Goal: Information Seeking & Learning: Check status

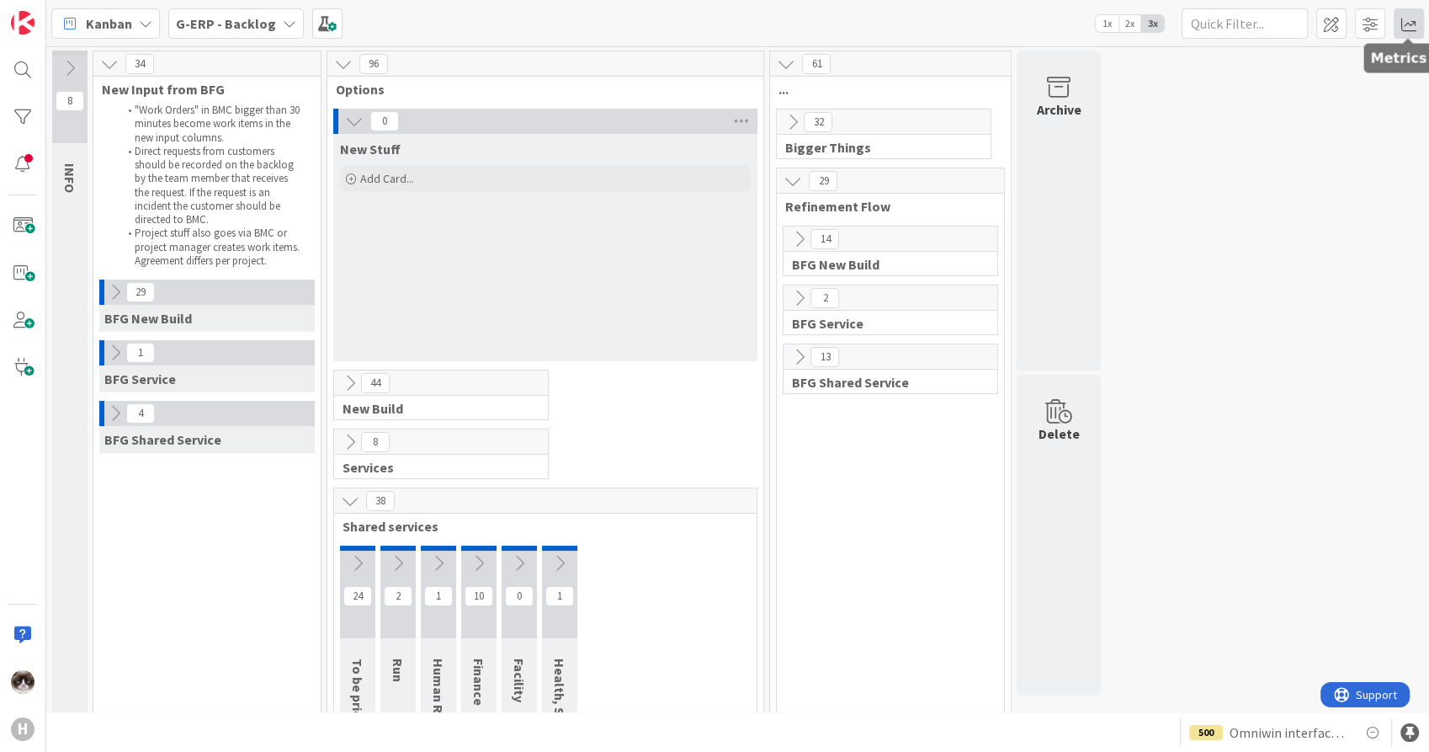
click at [1404, 18] on span at bounding box center [1409, 23] width 30 height 30
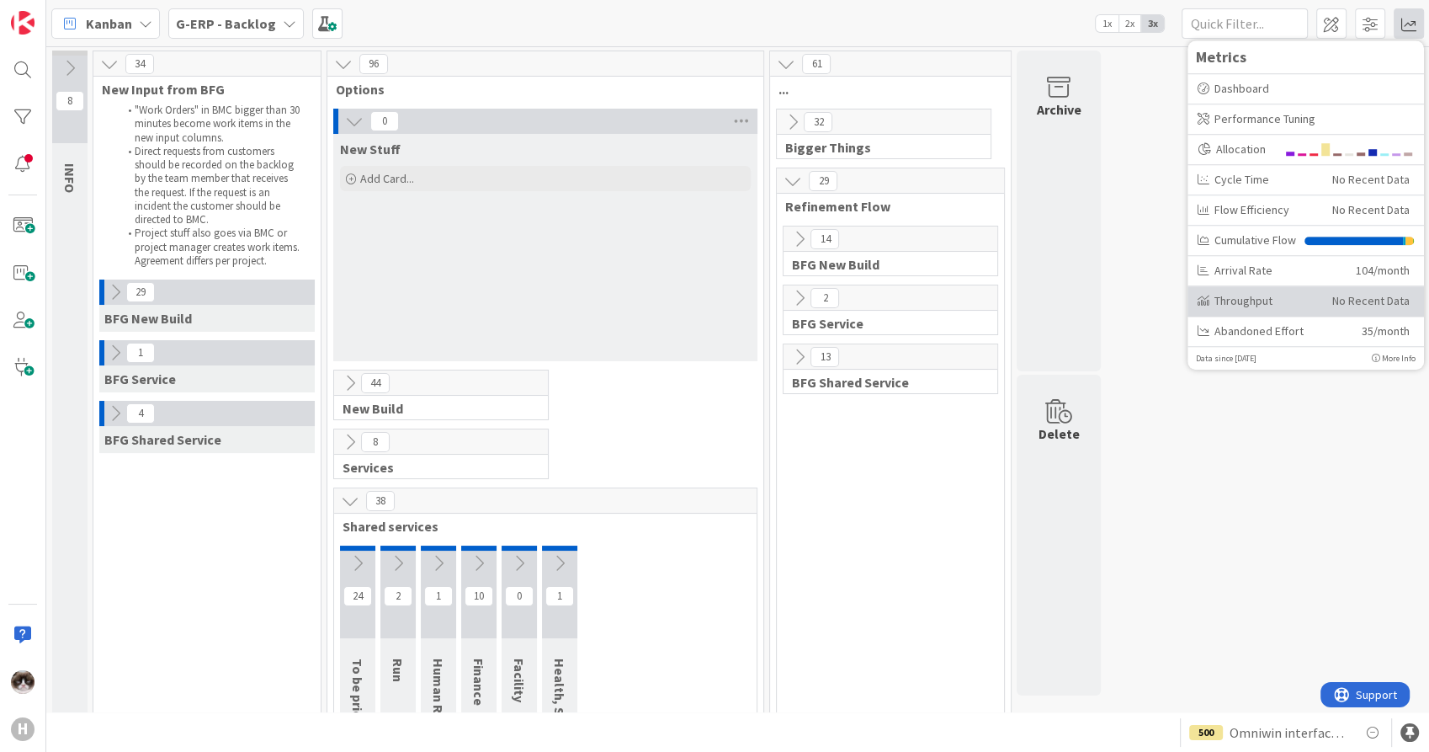
click at [1250, 298] on div "Throughput" at bounding box center [1259, 301] width 122 height 18
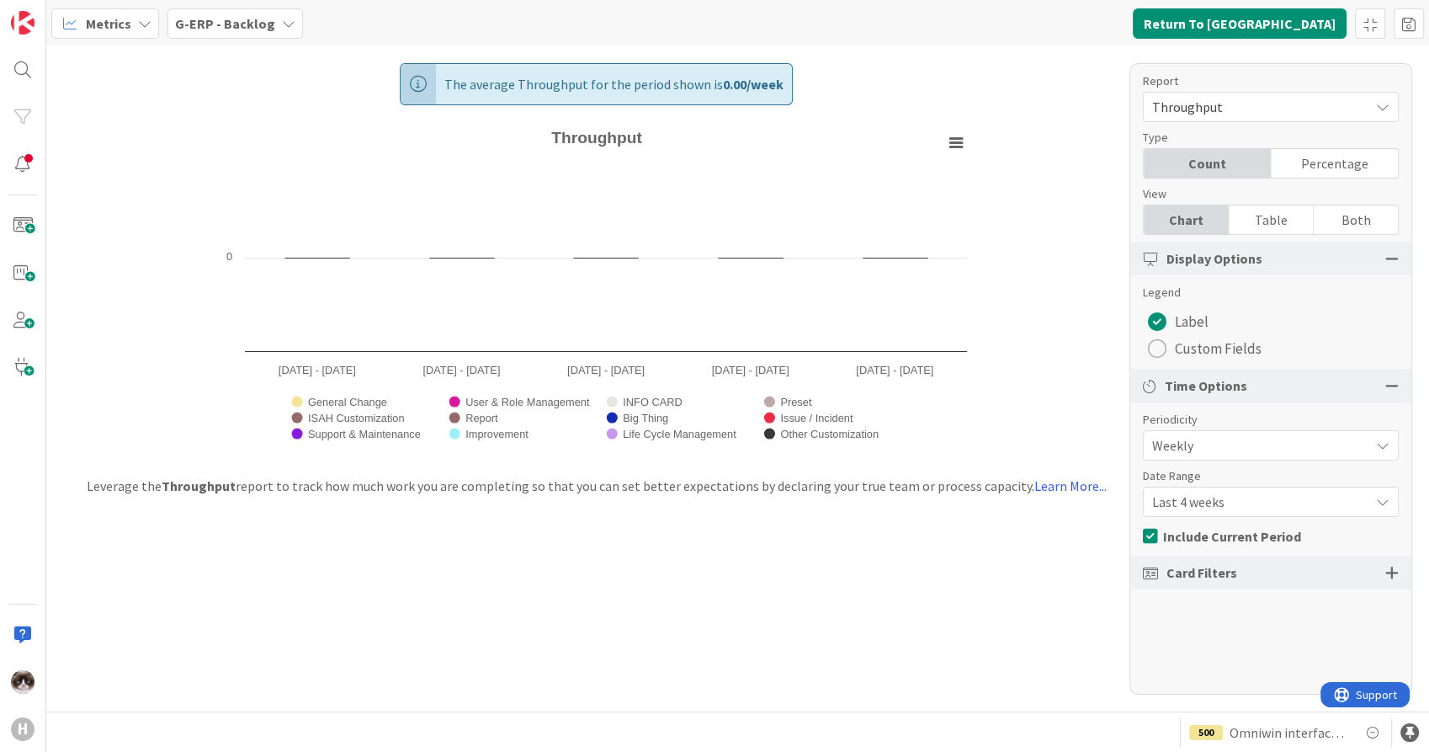
click at [236, 49] on div "The average Throughput for the period shown is 0.00 / week Created with Highcha…" at bounding box center [596, 252] width 825 height 412
click at [240, 41] on div "Metrics G-ERP - Backlog Return To [GEOGRAPHIC_DATA]" at bounding box center [737, 23] width 1383 height 46
click at [242, 35] on div "G-ERP - Backlog" at bounding box center [236, 23] width 136 height 30
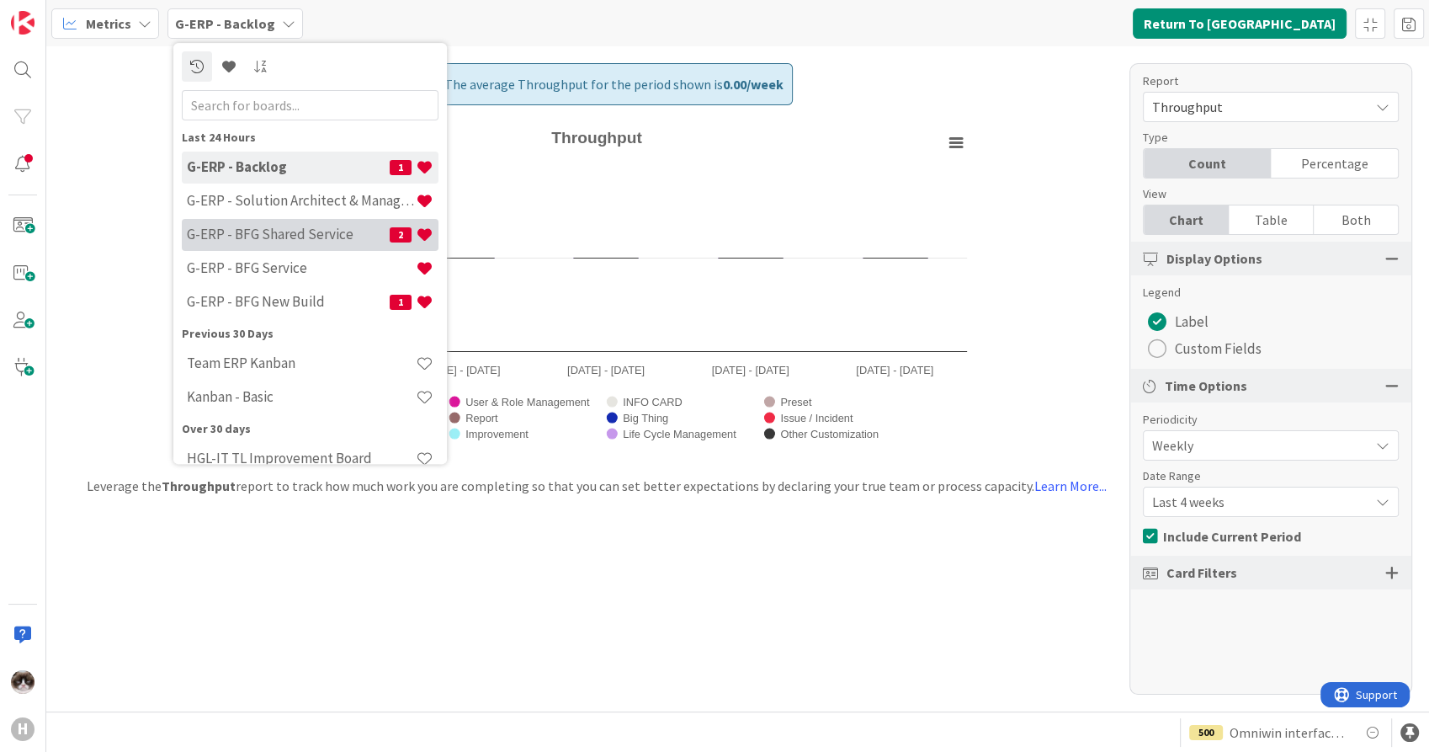
click at [296, 237] on h4 "G-ERP - BFG Shared Service" at bounding box center [288, 234] width 203 height 17
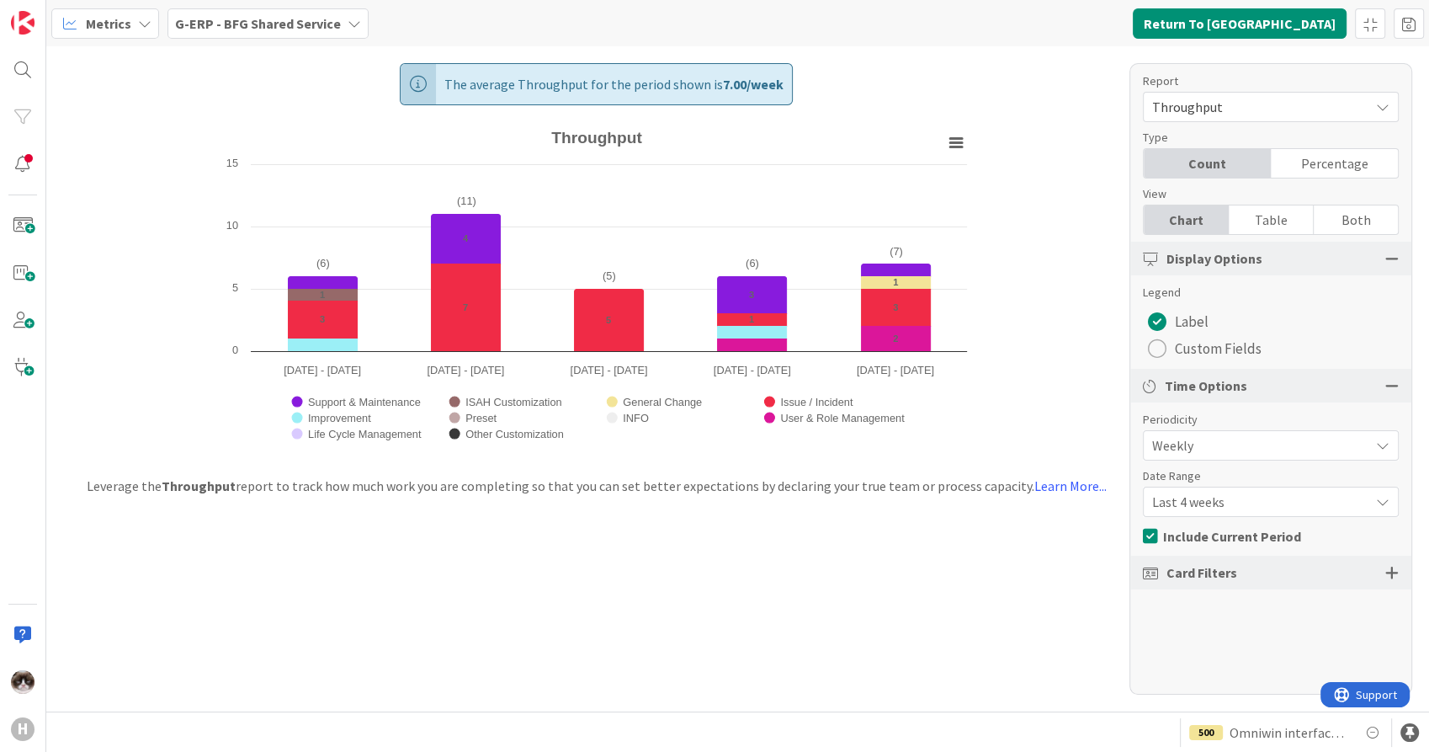
click at [254, 28] on b "G-ERP - BFG Shared Service" at bounding box center [258, 23] width 166 height 17
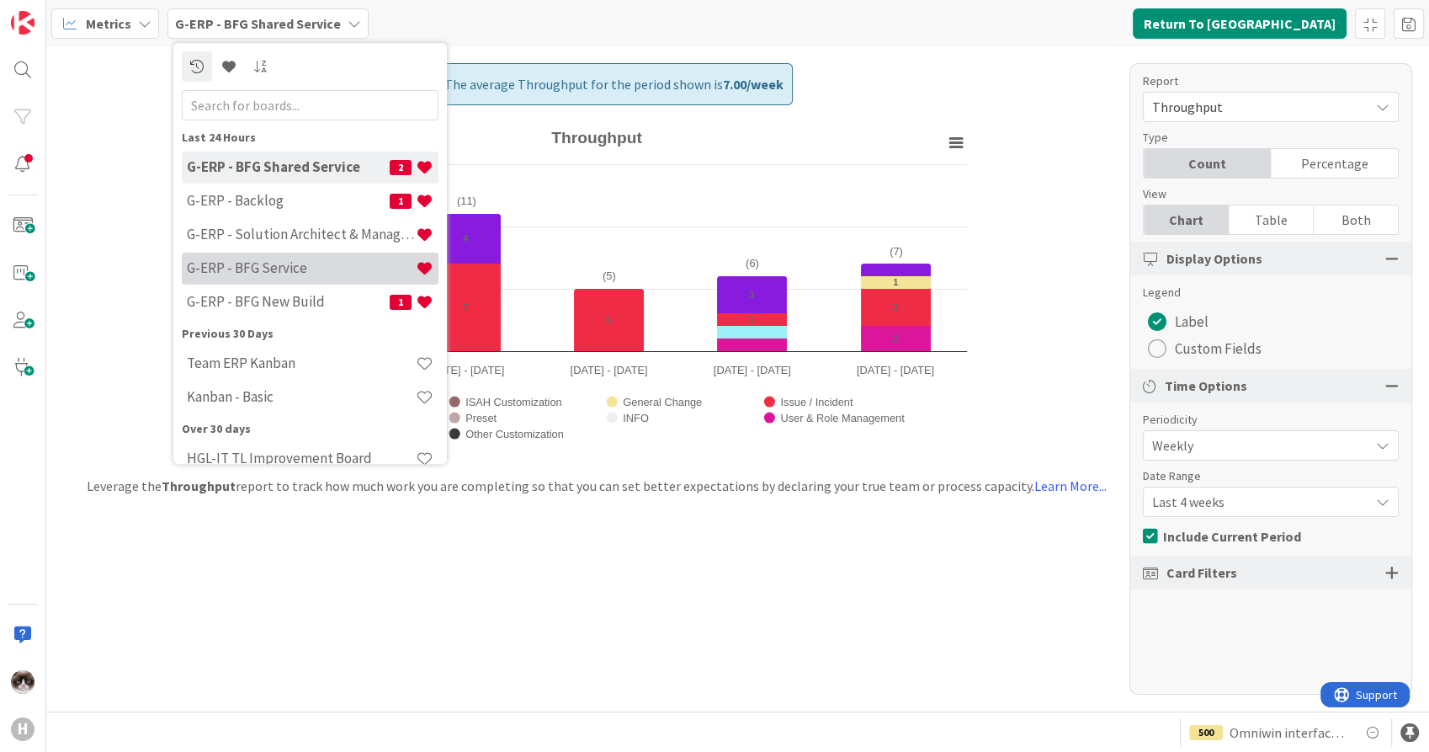
click at [305, 272] on h4 "G-ERP - BFG Service" at bounding box center [301, 268] width 229 height 17
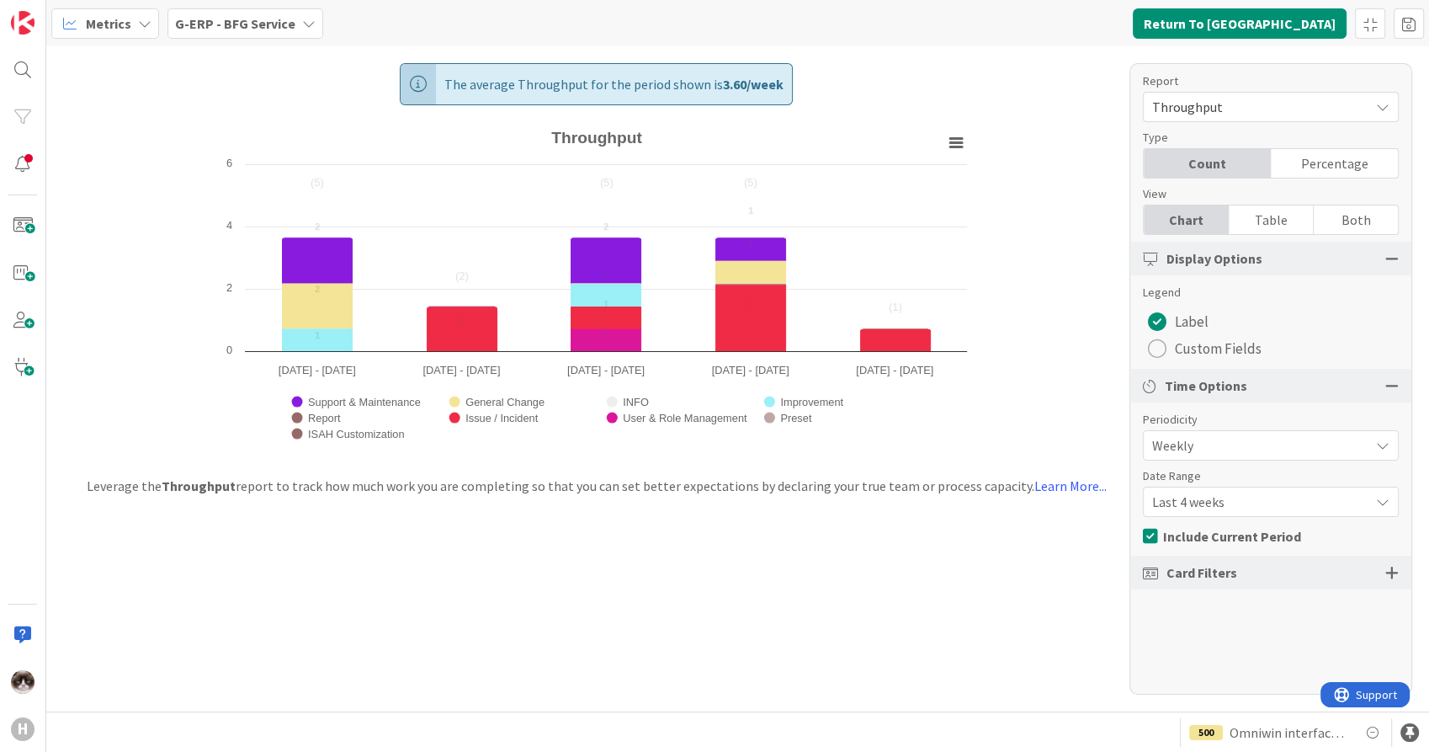
click at [283, 19] on b "G-ERP - BFG Service" at bounding box center [235, 23] width 120 height 17
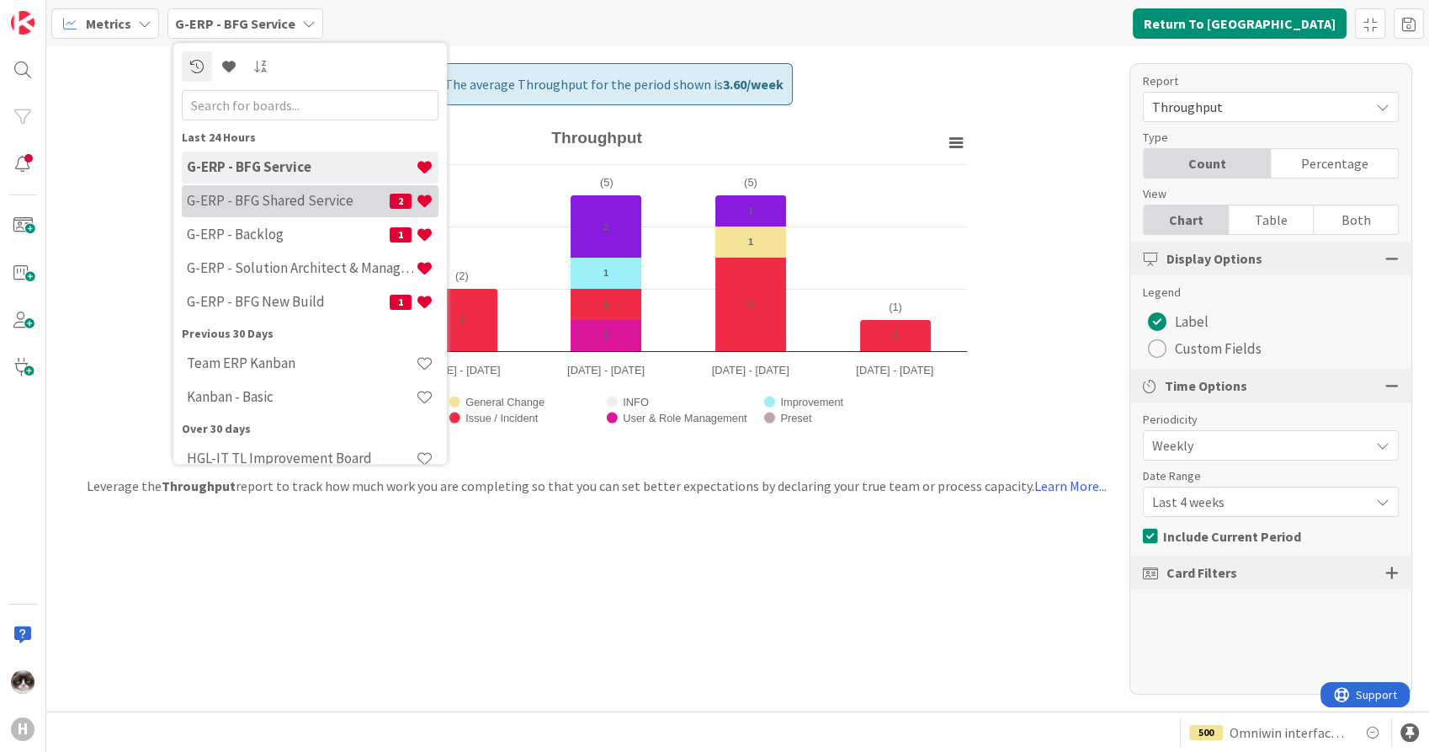
click at [279, 194] on h4 "G-ERP - BFG Shared Service" at bounding box center [288, 201] width 203 height 17
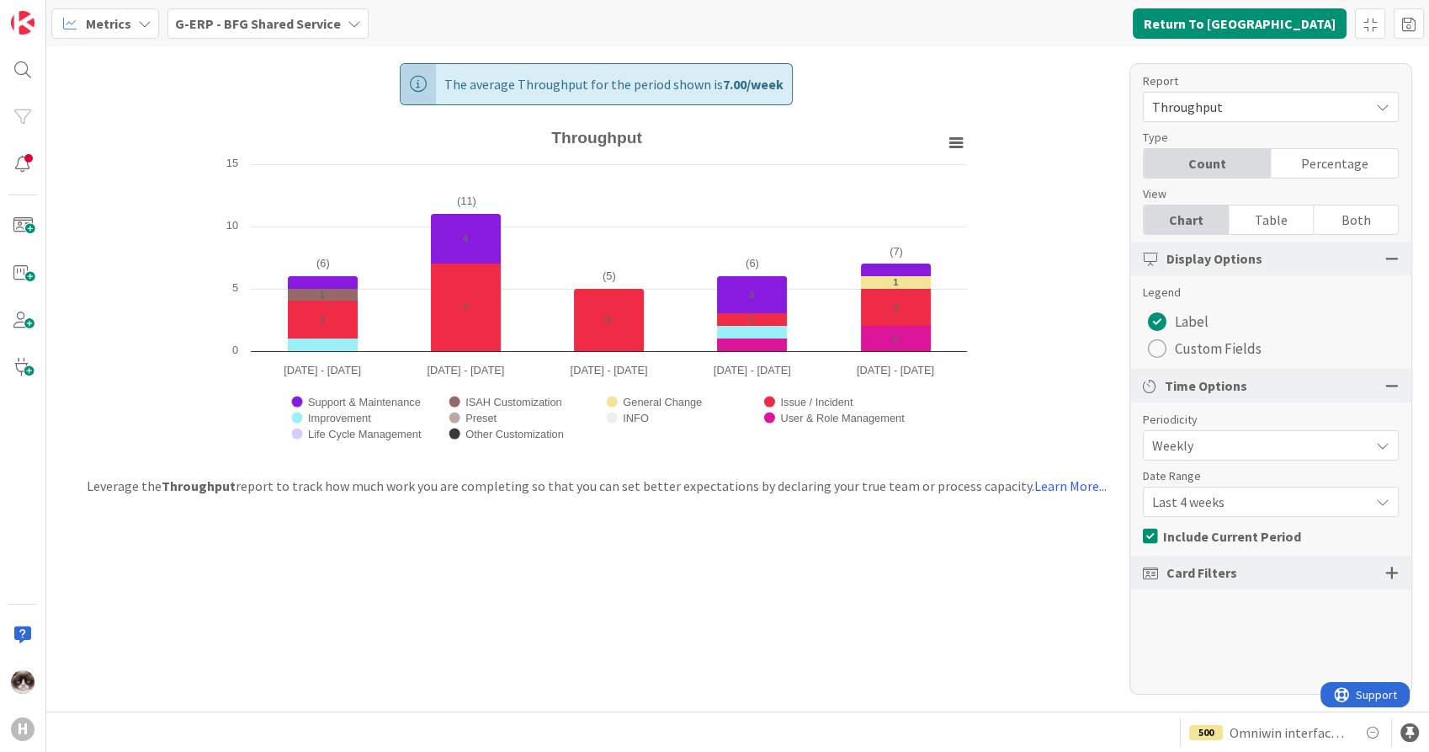
click at [320, 29] on b "G-ERP - BFG Shared Service" at bounding box center [258, 23] width 166 height 17
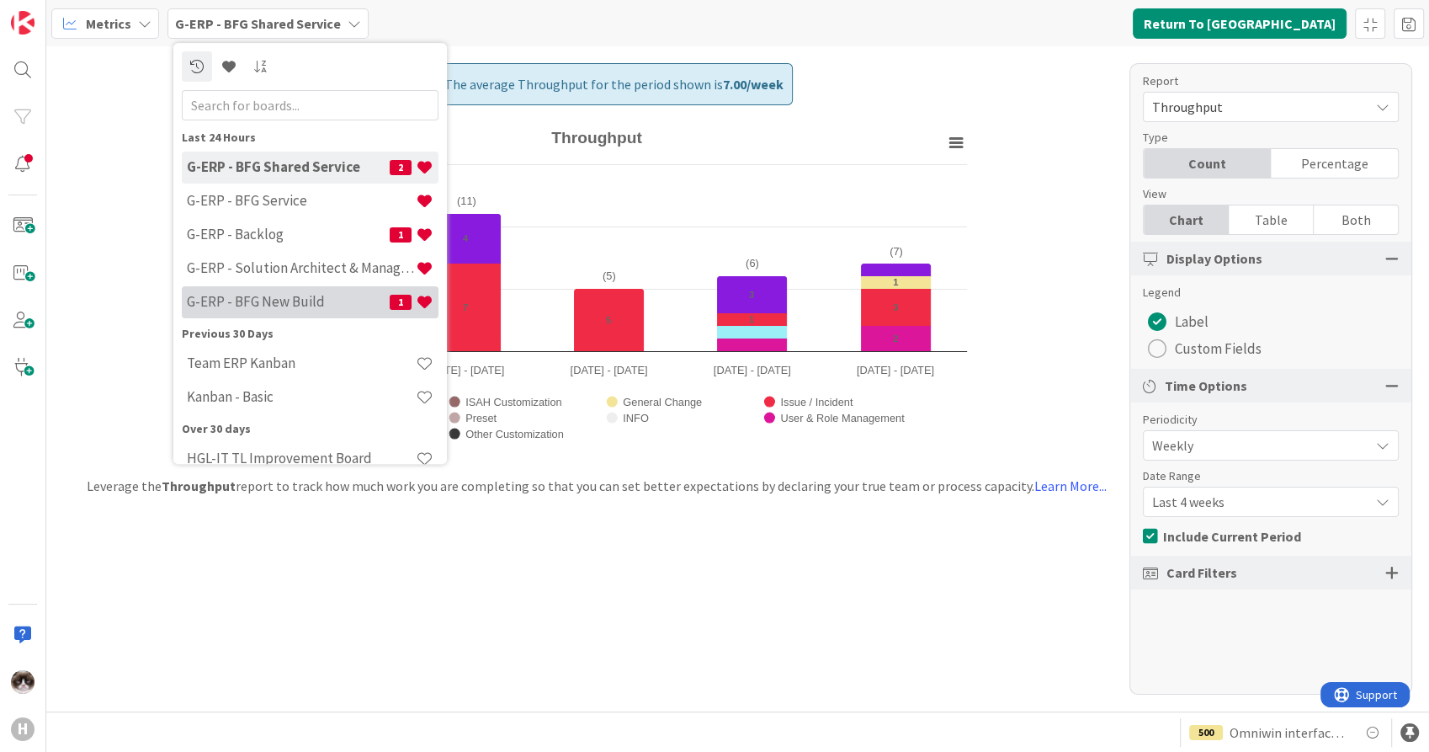
click at [311, 310] on h4 "G-ERP - BFG New Build" at bounding box center [288, 302] width 203 height 17
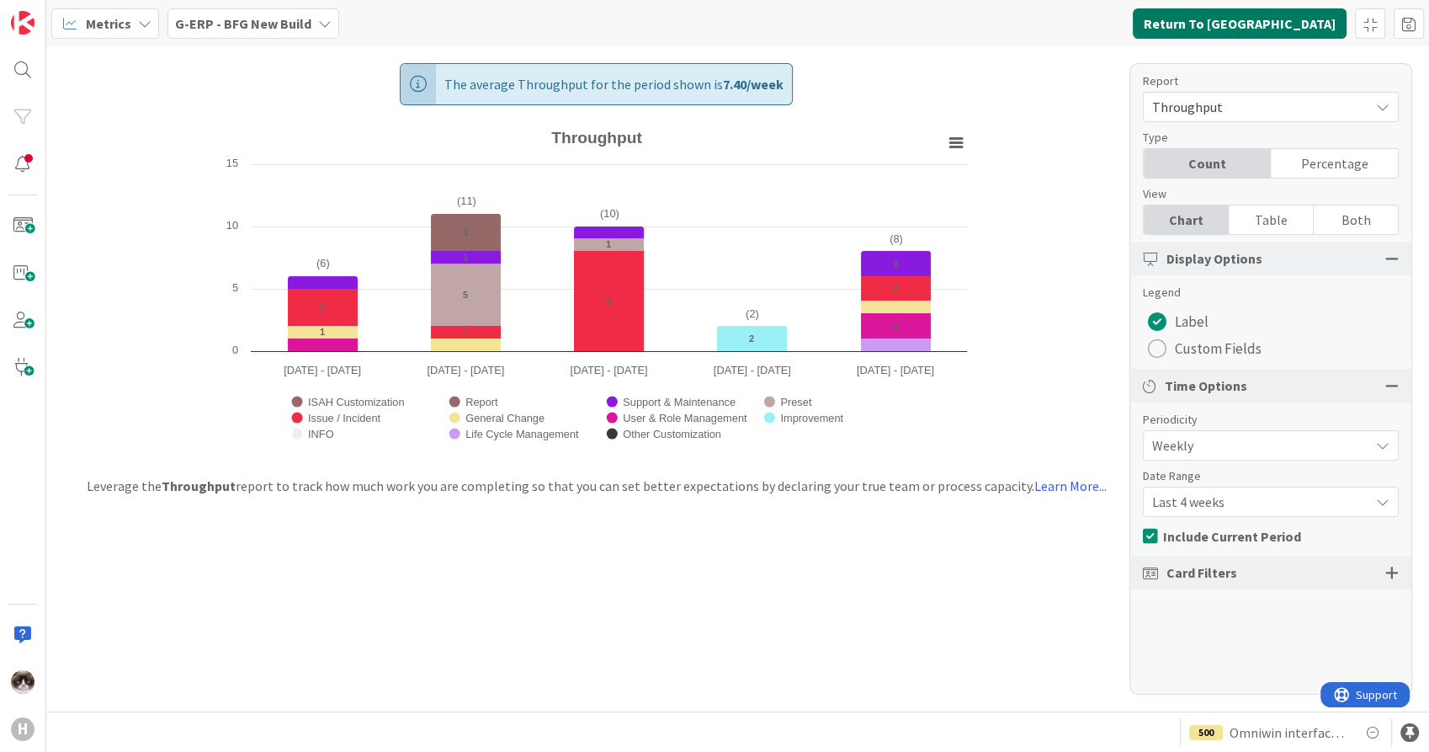
click at [1273, 24] on button "Return To [GEOGRAPHIC_DATA]" at bounding box center [1240, 23] width 214 height 30
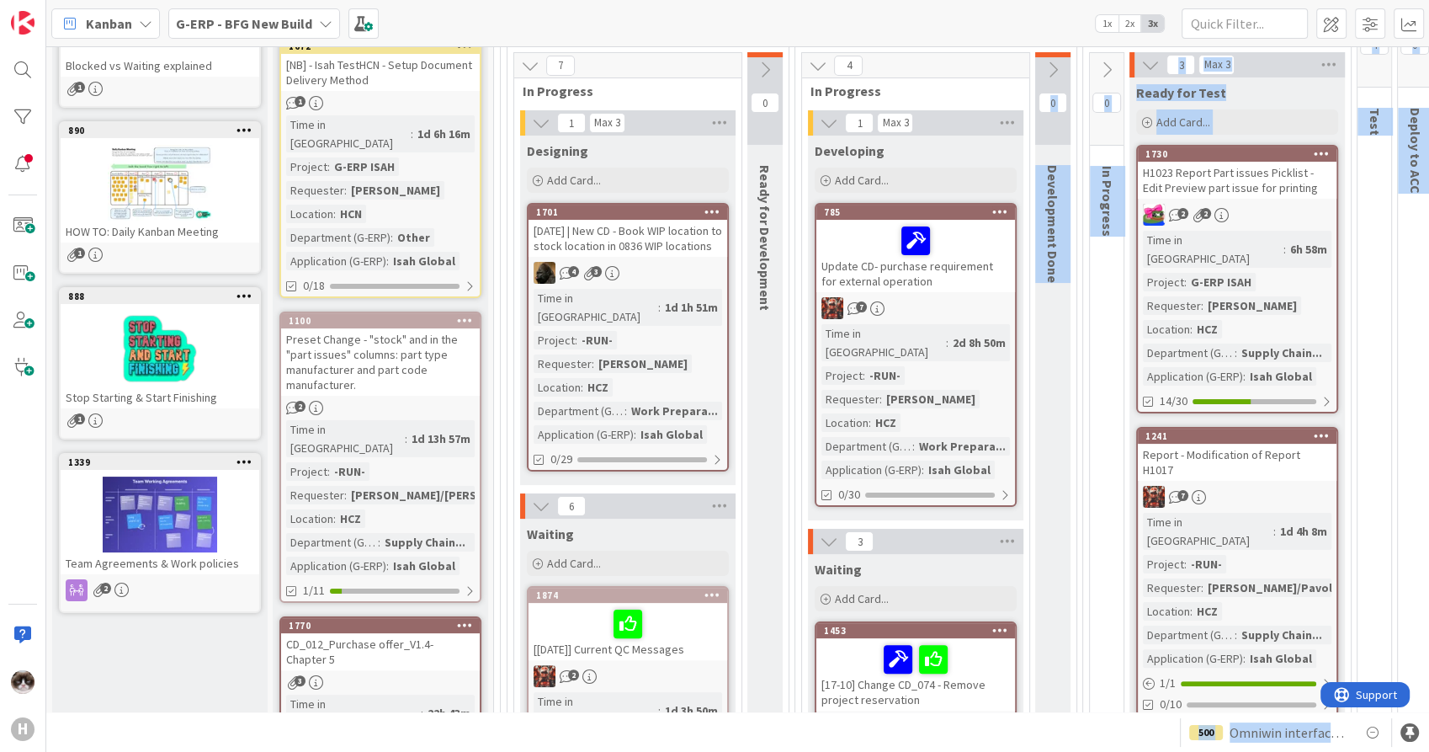
drag, startPoint x: 785, startPoint y: 715, endPoint x: 837, endPoint y: 709, distance: 52.5
click at [837, 709] on div "Kanban G-ERP - BFG New Build 1x 2x 3x 4 INFO This column can be used for inform…" at bounding box center [737, 376] width 1383 height 752
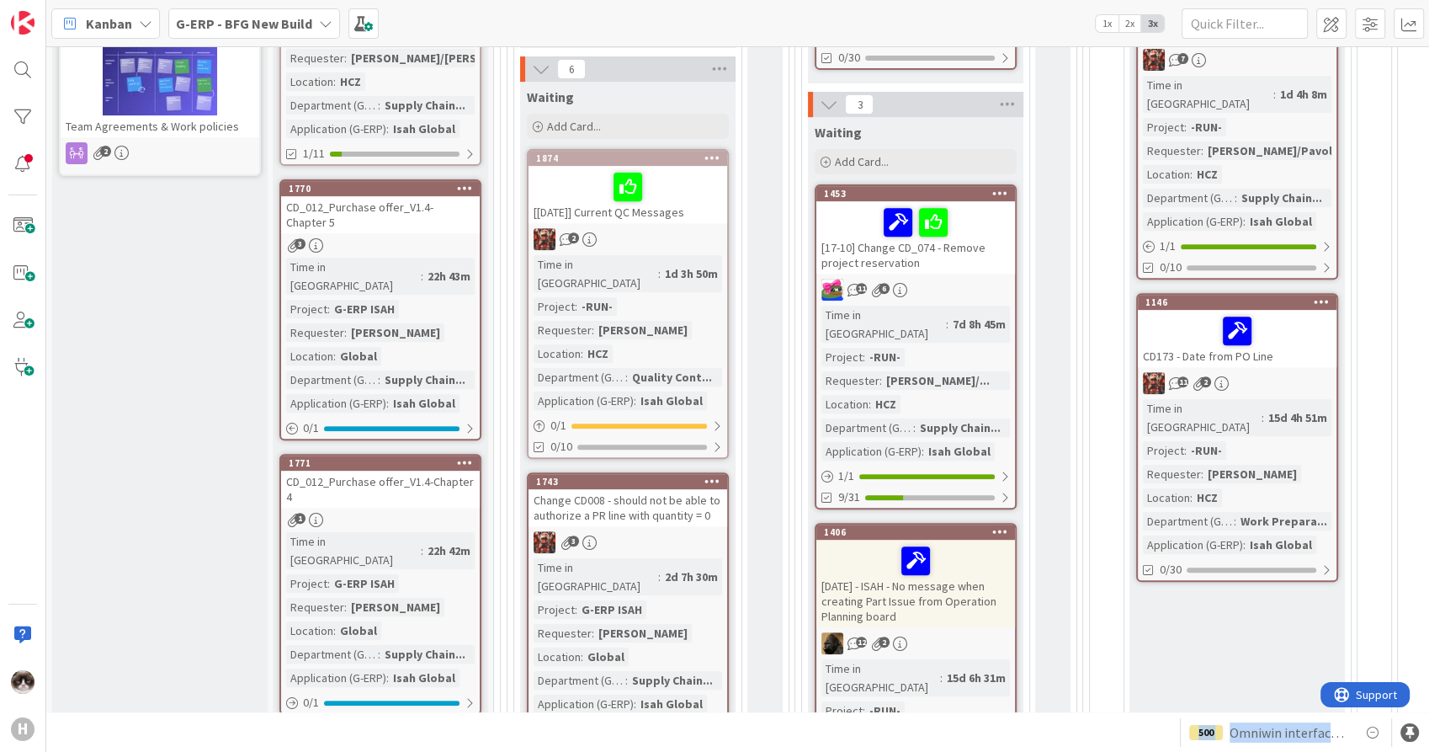
scroll to position [1016, 0]
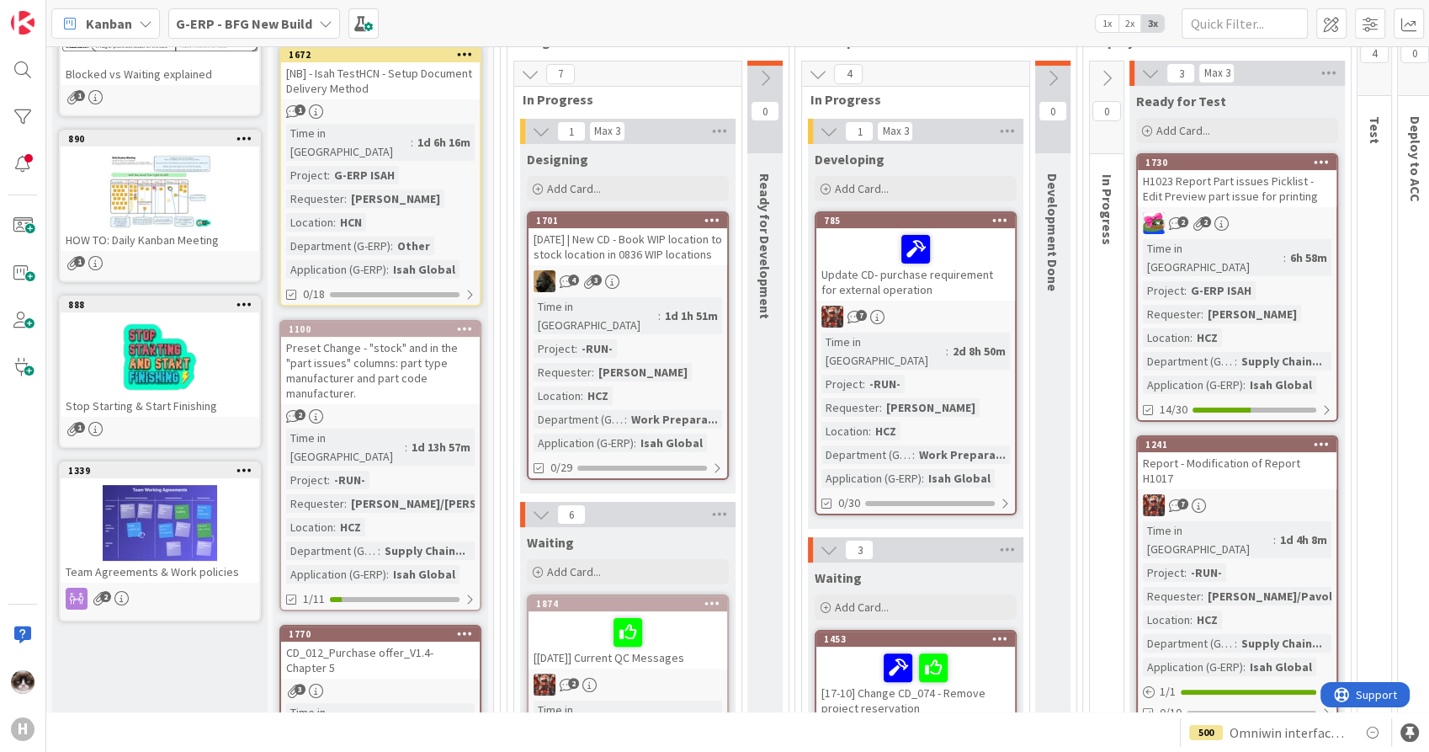
scroll to position [0, 0]
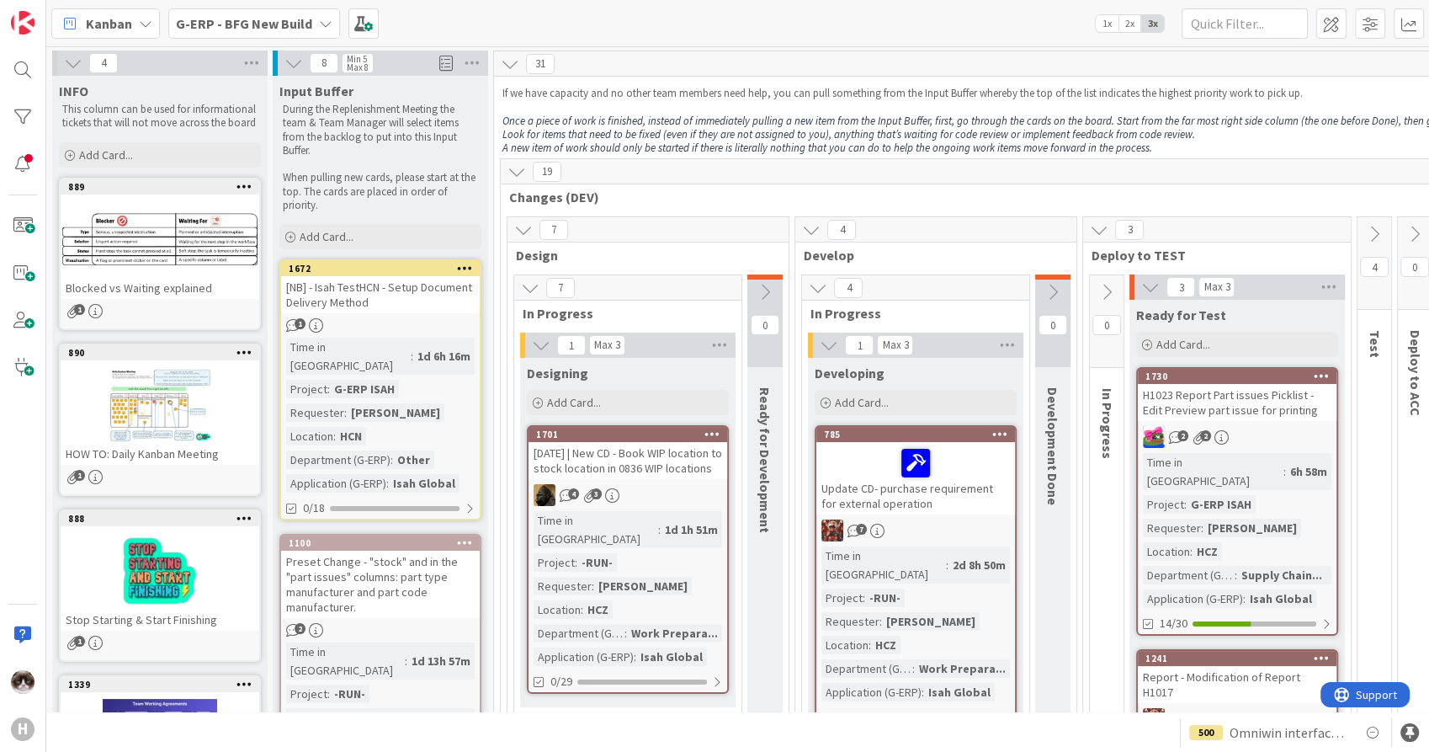
click at [244, 28] on b "G-ERP - BFG New Build" at bounding box center [244, 23] width 136 height 17
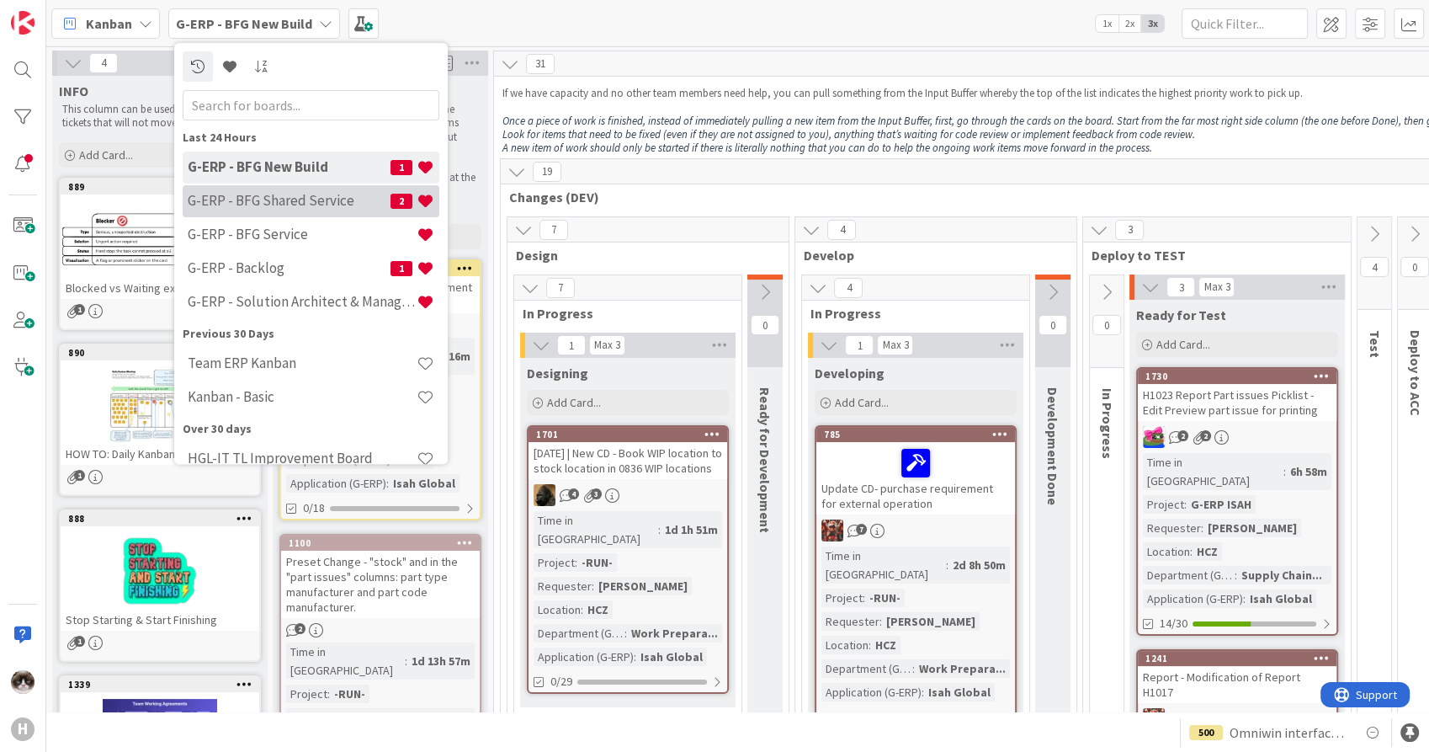
click at [338, 190] on div "G-ERP - BFG Shared Service 2" at bounding box center [311, 201] width 257 height 32
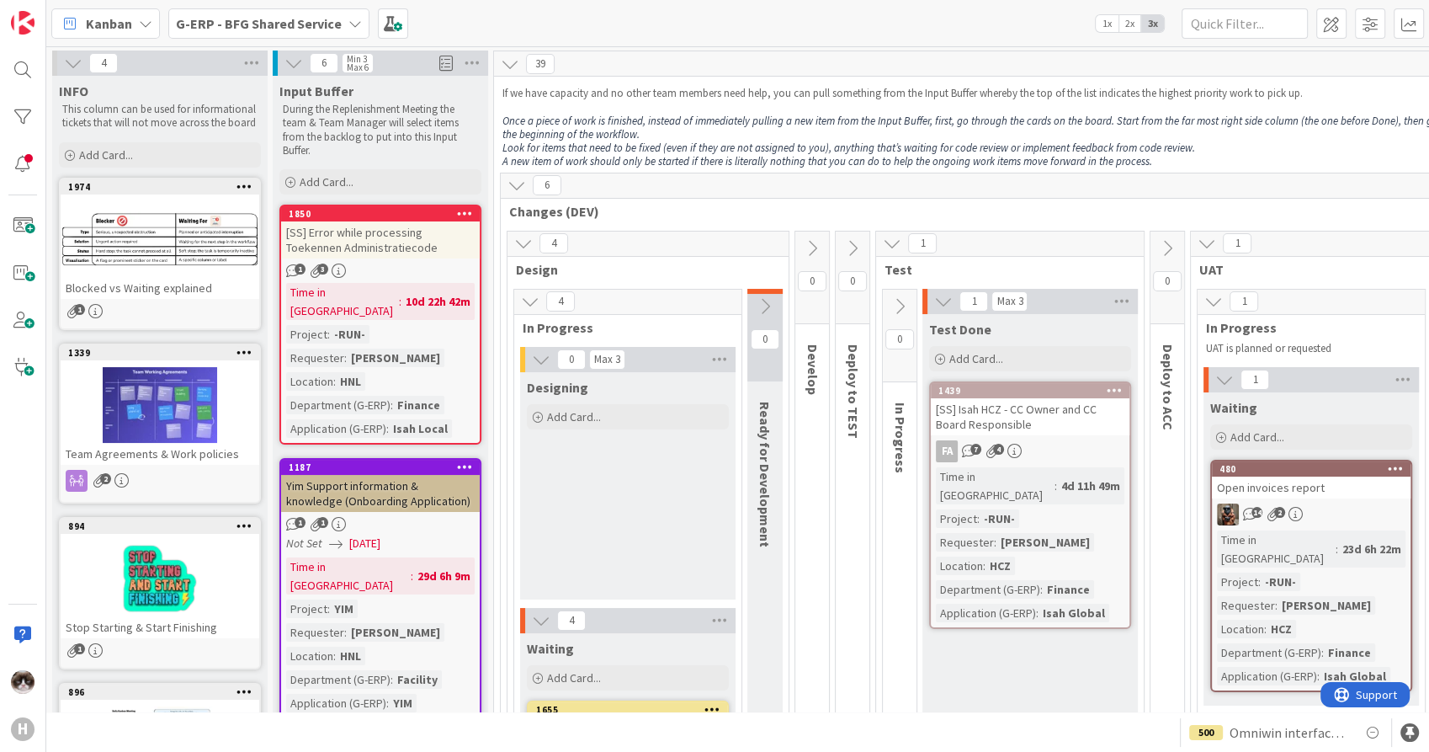
click at [303, 28] on b "G-ERP - BFG Shared Service" at bounding box center [259, 23] width 166 height 17
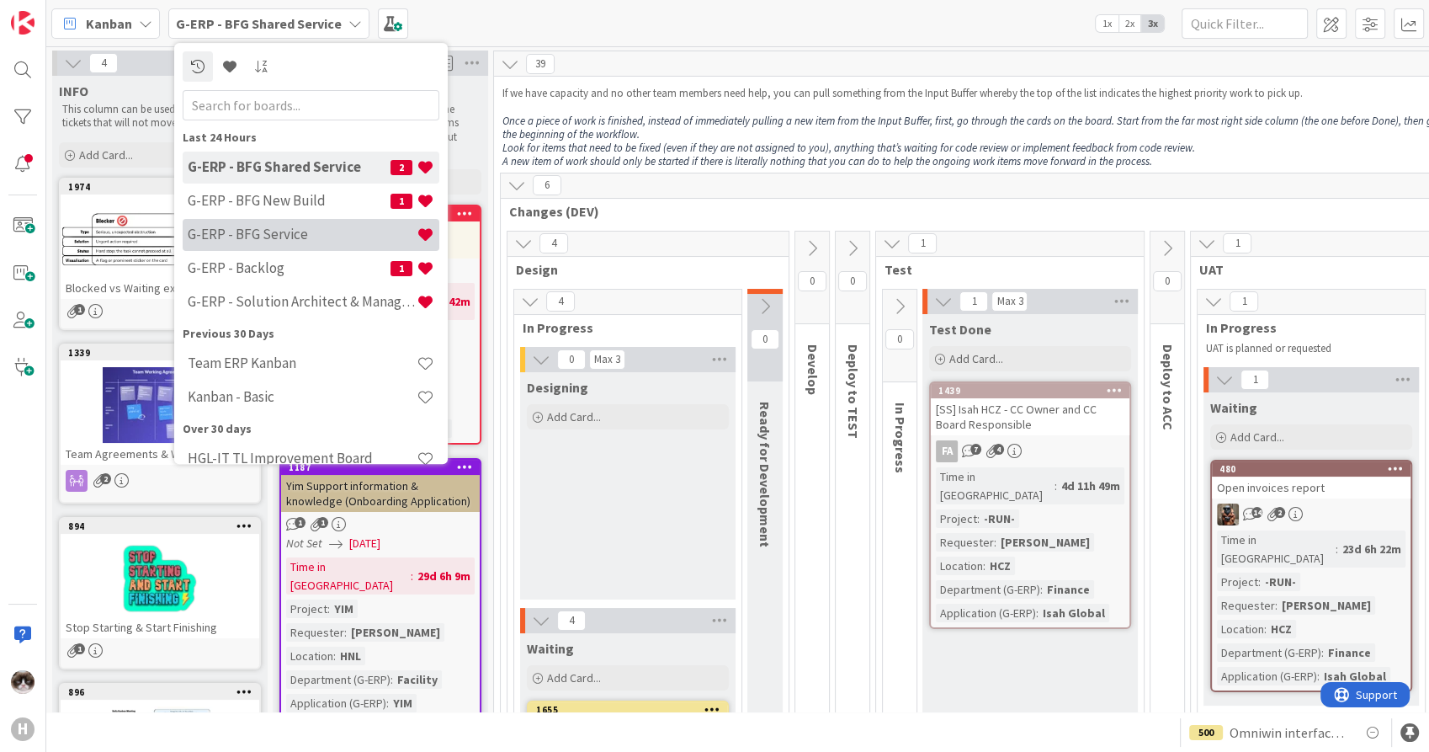
click at [302, 242] on h4 "G-ERP - BFG Service" at bounding box center [302, 234] width 229 height 17
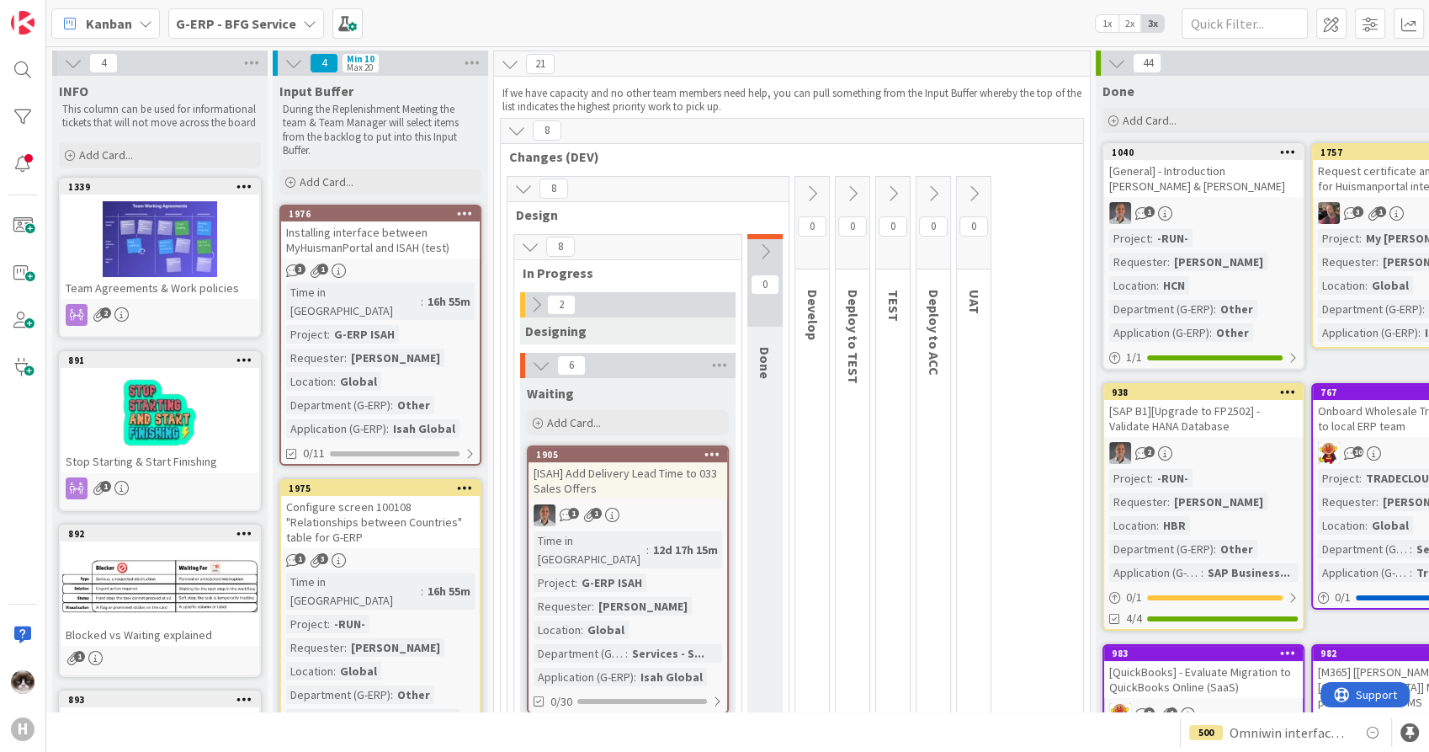
click at [251, 19] on b "G-ERP - BFG Service" at bounding box center [236, 23] width 120 height 17
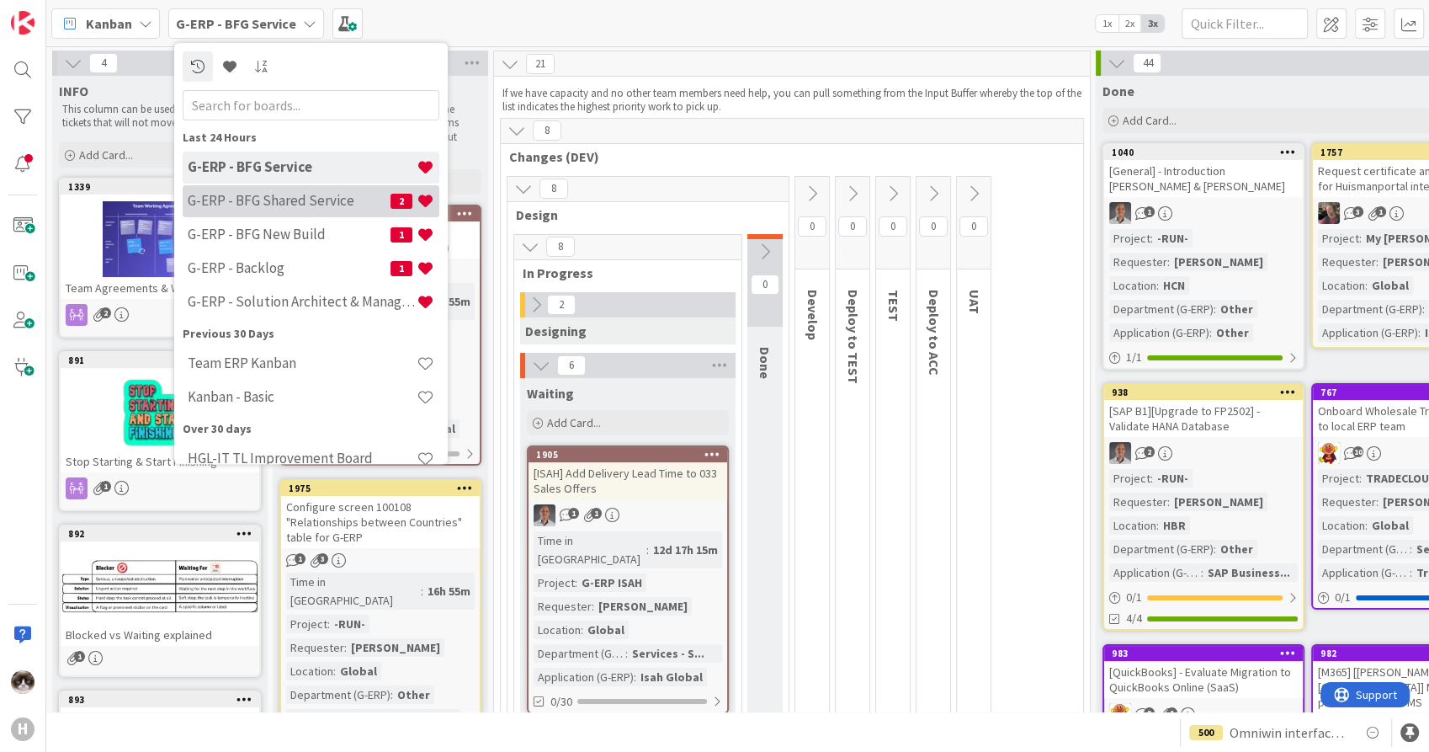
click at [289, 209] on h4 "G-ERP - BFG Shared Service" at bounding box center [289, 201] width 203 height 17
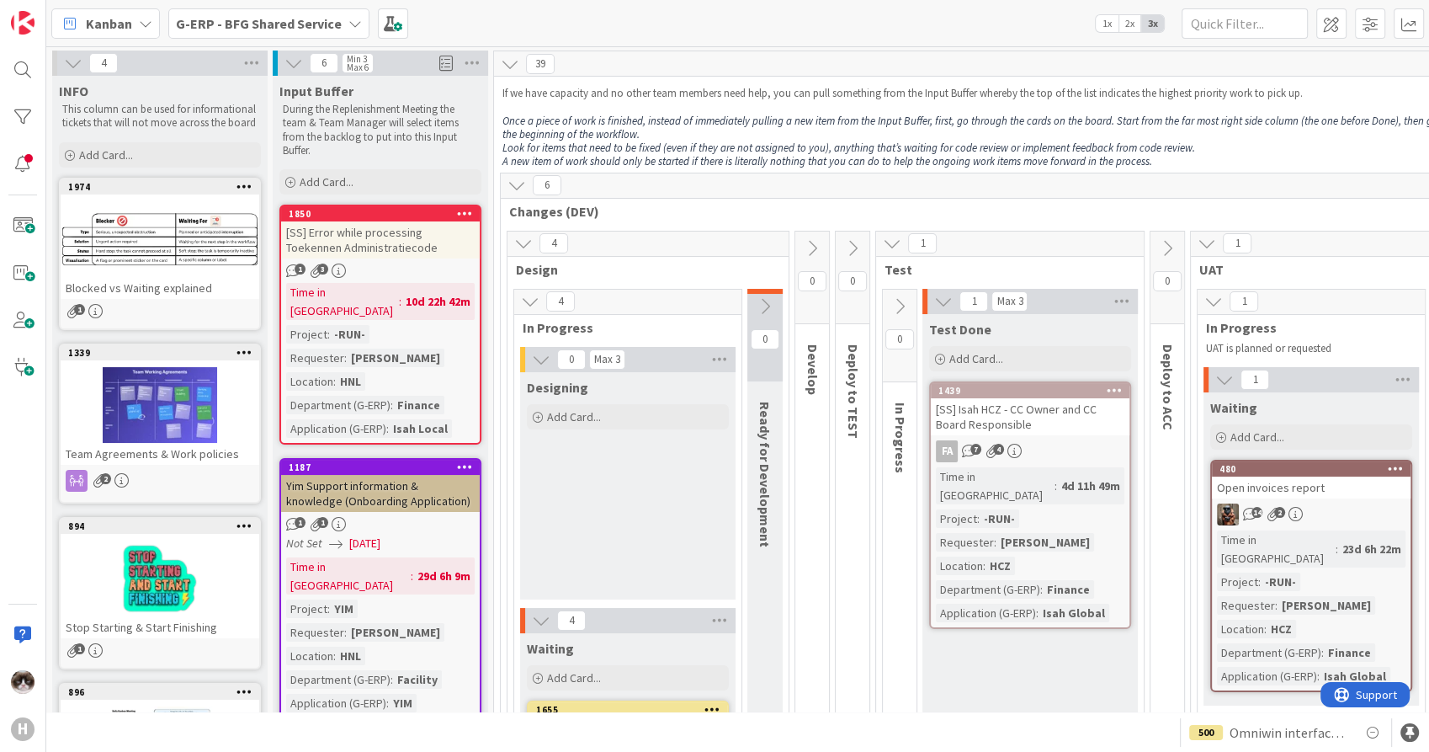
click at [422, 242] on div "[SS] Error while processing Toekennen Administratiecode" at bounding box center [380, 239] width 199 height 37
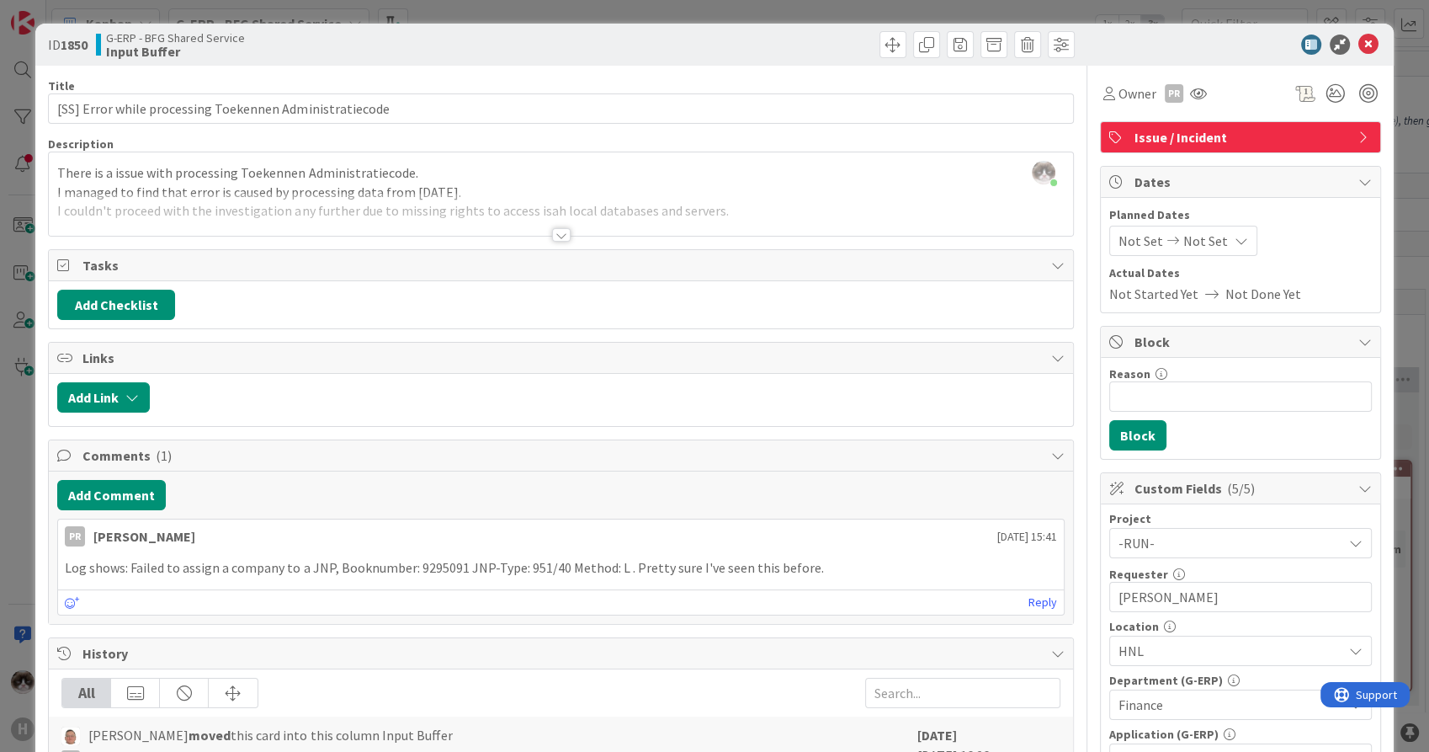
click at [519, 226] on div at bounding box center [561, 214] width 1024 height 43
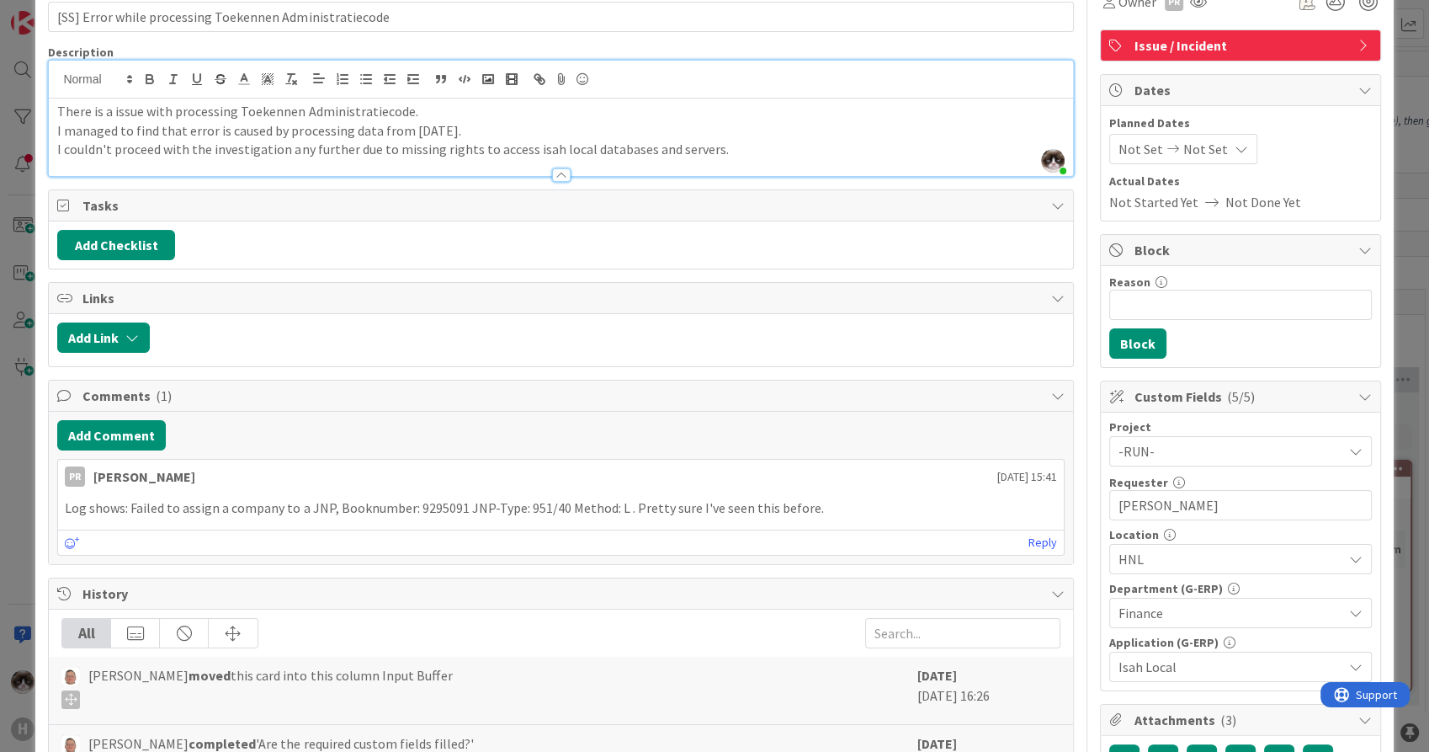
scroll to position [280, 0]
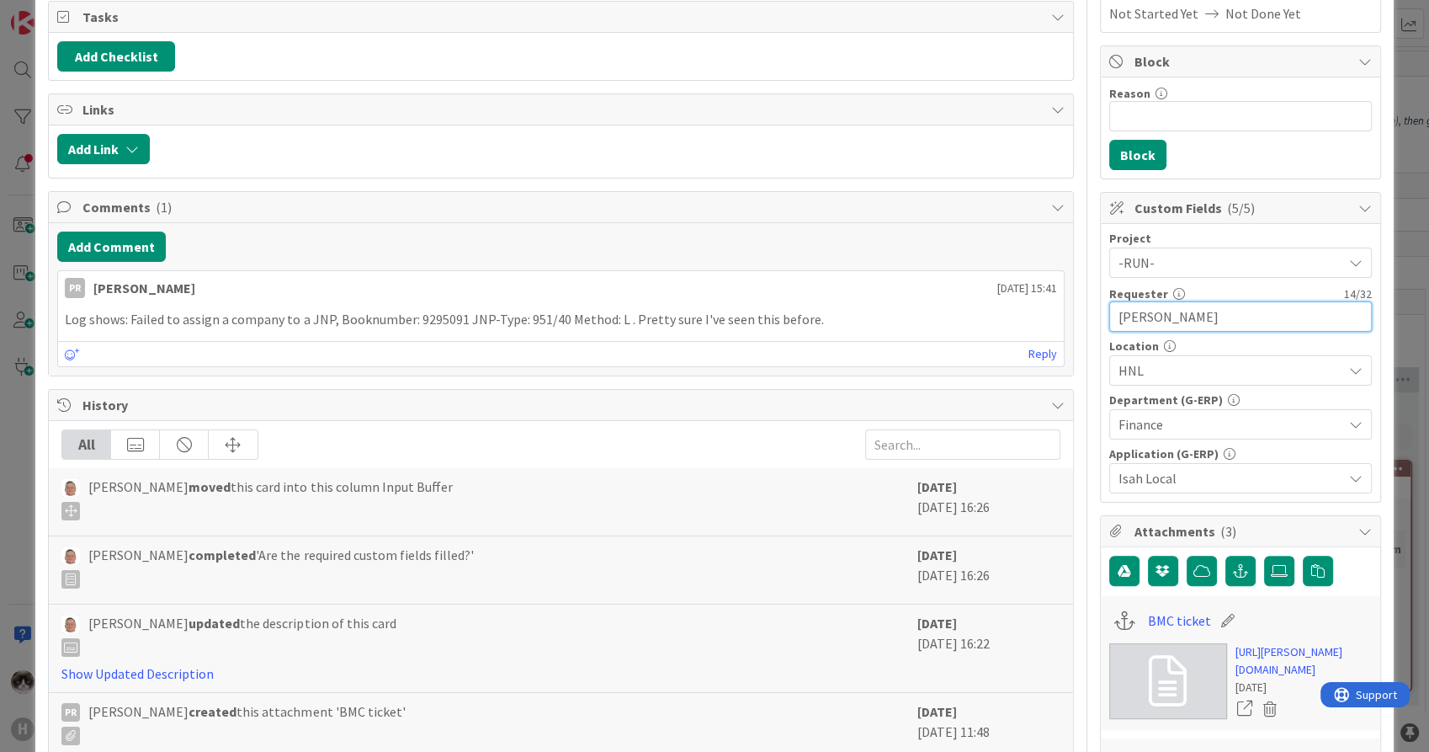
drag, startPoint x: 1209, startPoint y: 314, endPoint x: 1097, endPoint y: 317, distance: 112.0
click at [1109, 317] on input "[PERSON_NAME]" at bounding box center [1240, 316] width 263 height 30
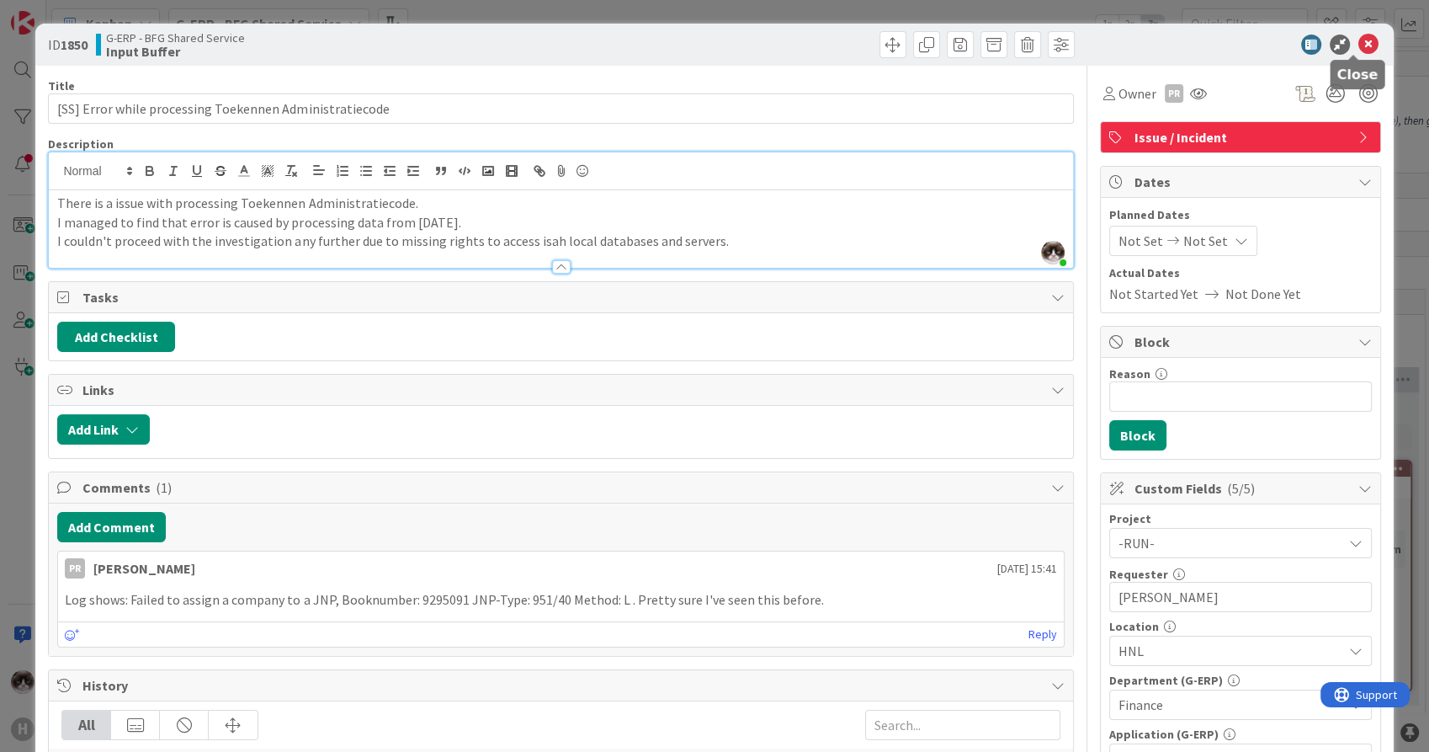
click at [1359, 41] on icon at bounding box center [1369, 45] width 20 height 20
